Goal: Check status: Check status

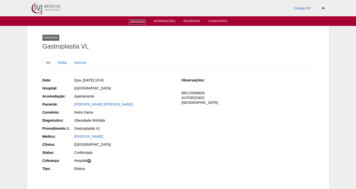
click at [138, 21] on link "Cirurgias" at bounding box center [137, 21] width 17 height 5
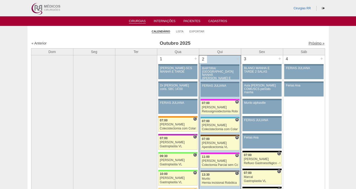
click at [313, 43] on link "Próximo »" at bounding box center [316, 43] width 16 height 4
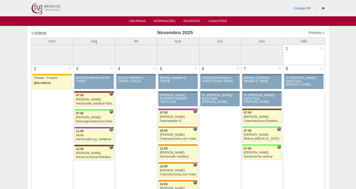
click at [40, 33] on link "« Anterior" at bounding box center [39, 33] width 15 height 4
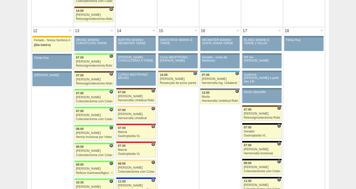
scroll to position [516, 0]
